Goal: Task Accomplishment & Management: Complete application form

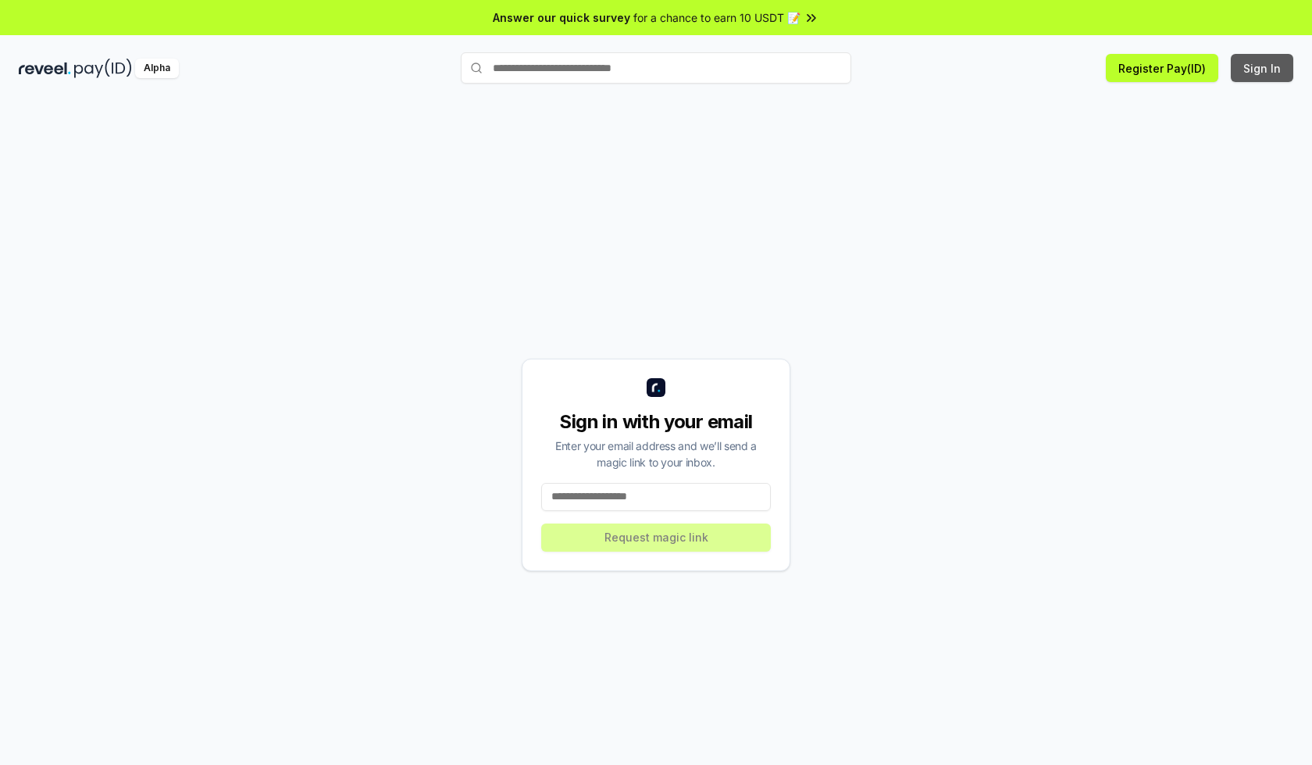
click at [1263, 68] on button "Sign In" at bounding box center [1262, 68] width 62 height 28
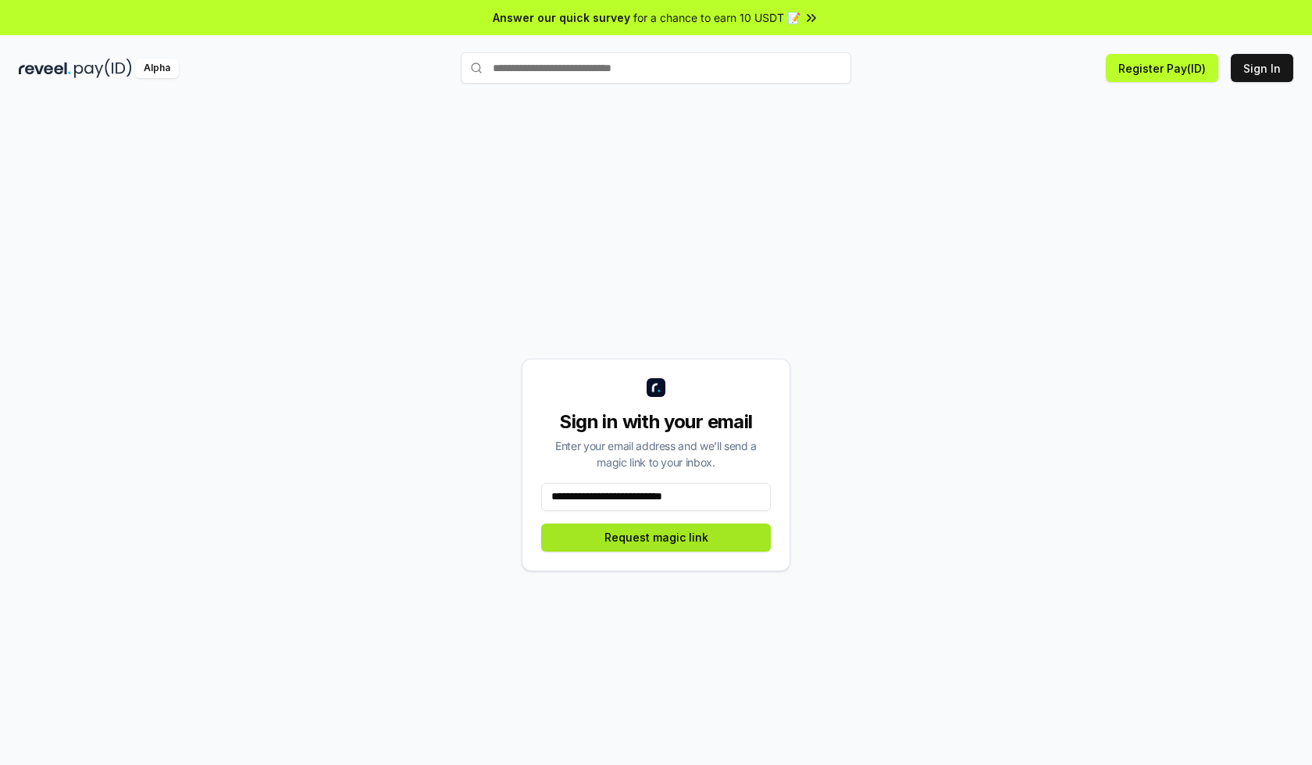
type input "**********"
click at [656, 537] on button "Request magic link" at bounding box center [656, 537] width 230 height 28
